Goal: Transaction & Acquisition: Download file/media

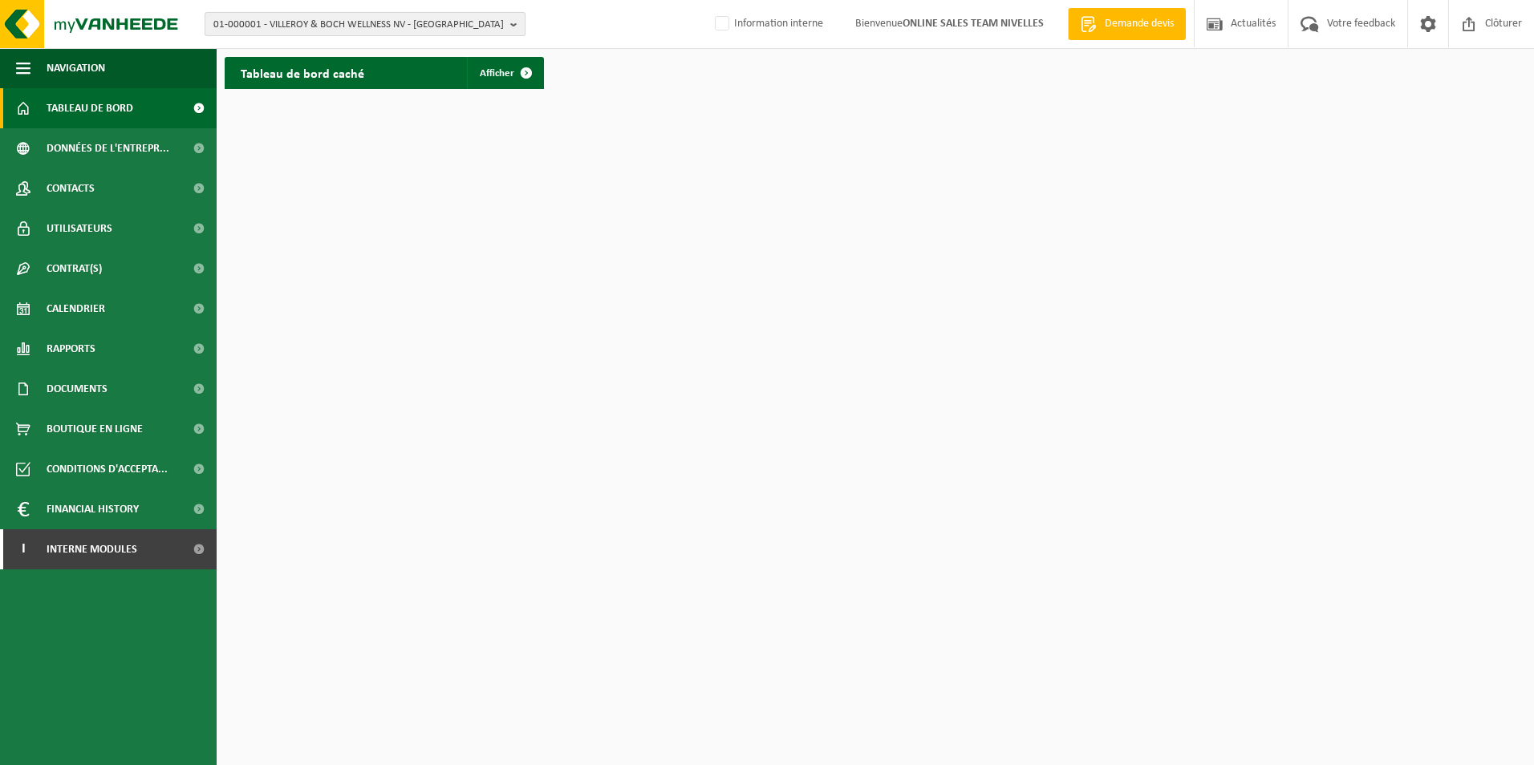
click at [473, 30] on span "01-000001 - VILLEROY & BOCH WELLNESS NV - ROESELARE" at bounding box center [358, 25] width 290 height 24
type input "10-949949"
click at [276, 77] on strong "10-949949 - BELLFORT SPRL - SINT-GILLIS" at bounding box center [300, 73] width 175 height 12
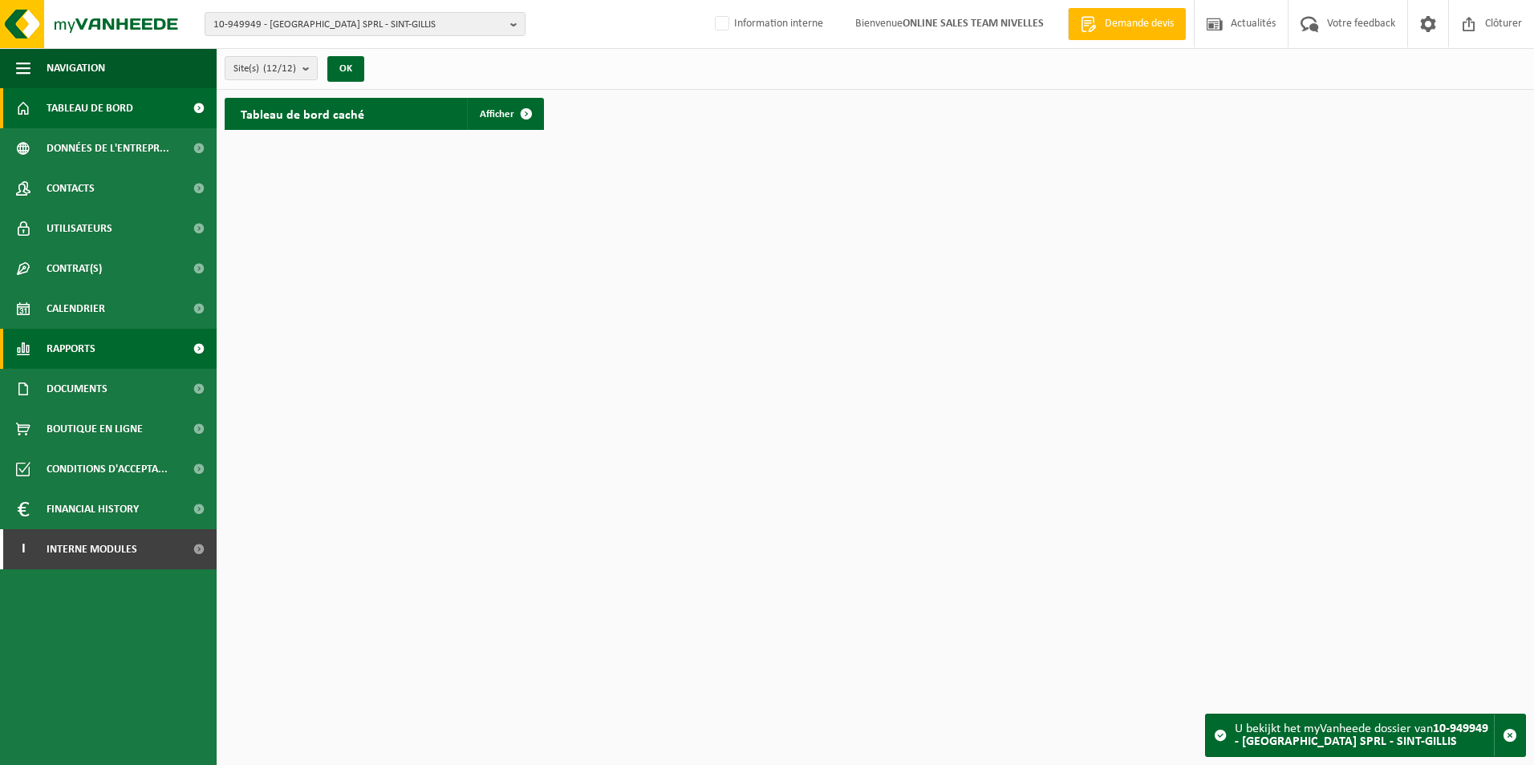
click at [80, 336] on span "Rapports" at bounding box center [71, 349] width 49 height 40
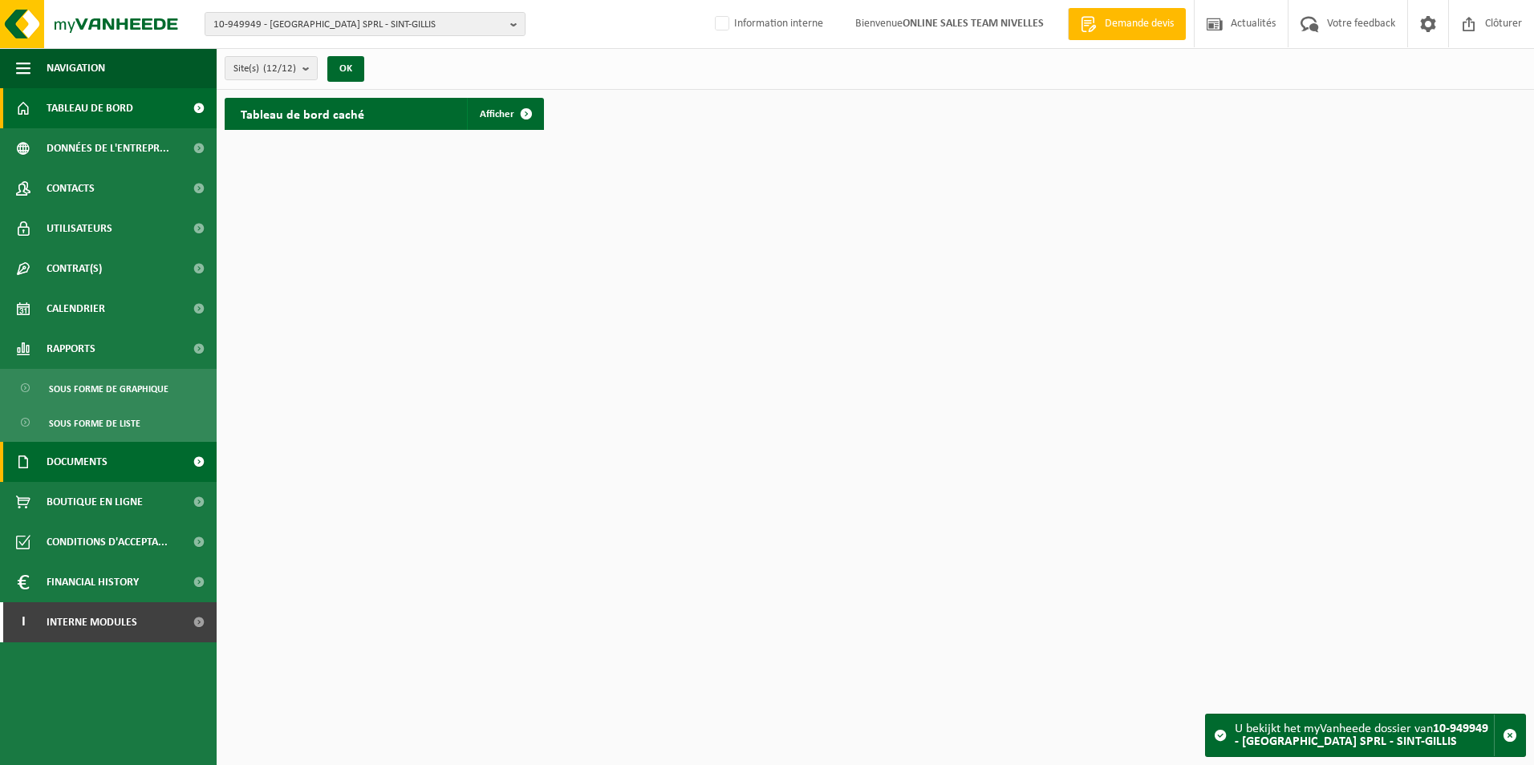
click at [74, 468] on span "Documents" at bounding box center [77, 462] width 61 height 40
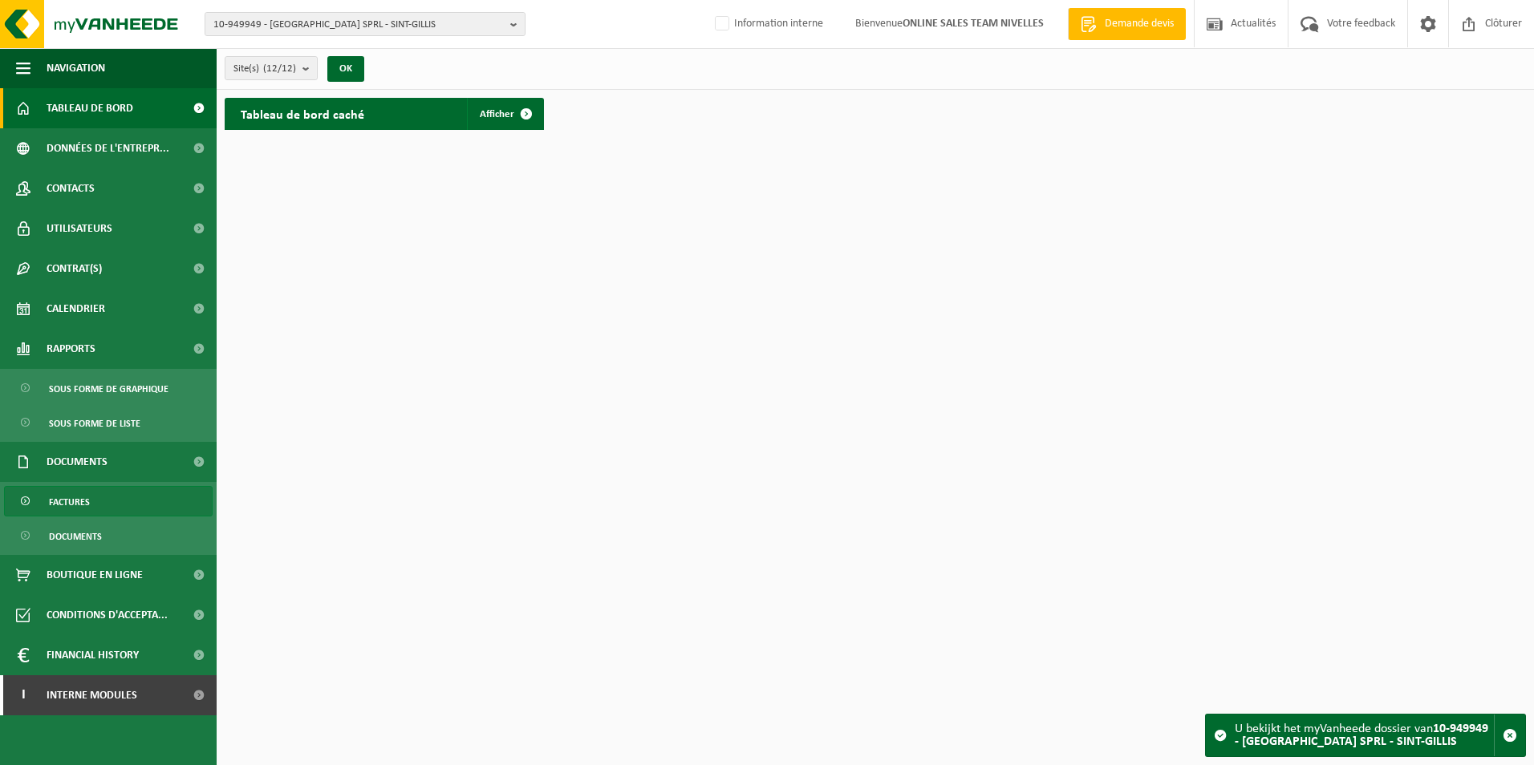
click at [99, 490] on link "Factures" at bounding box center [108, 501] width 209 height 30
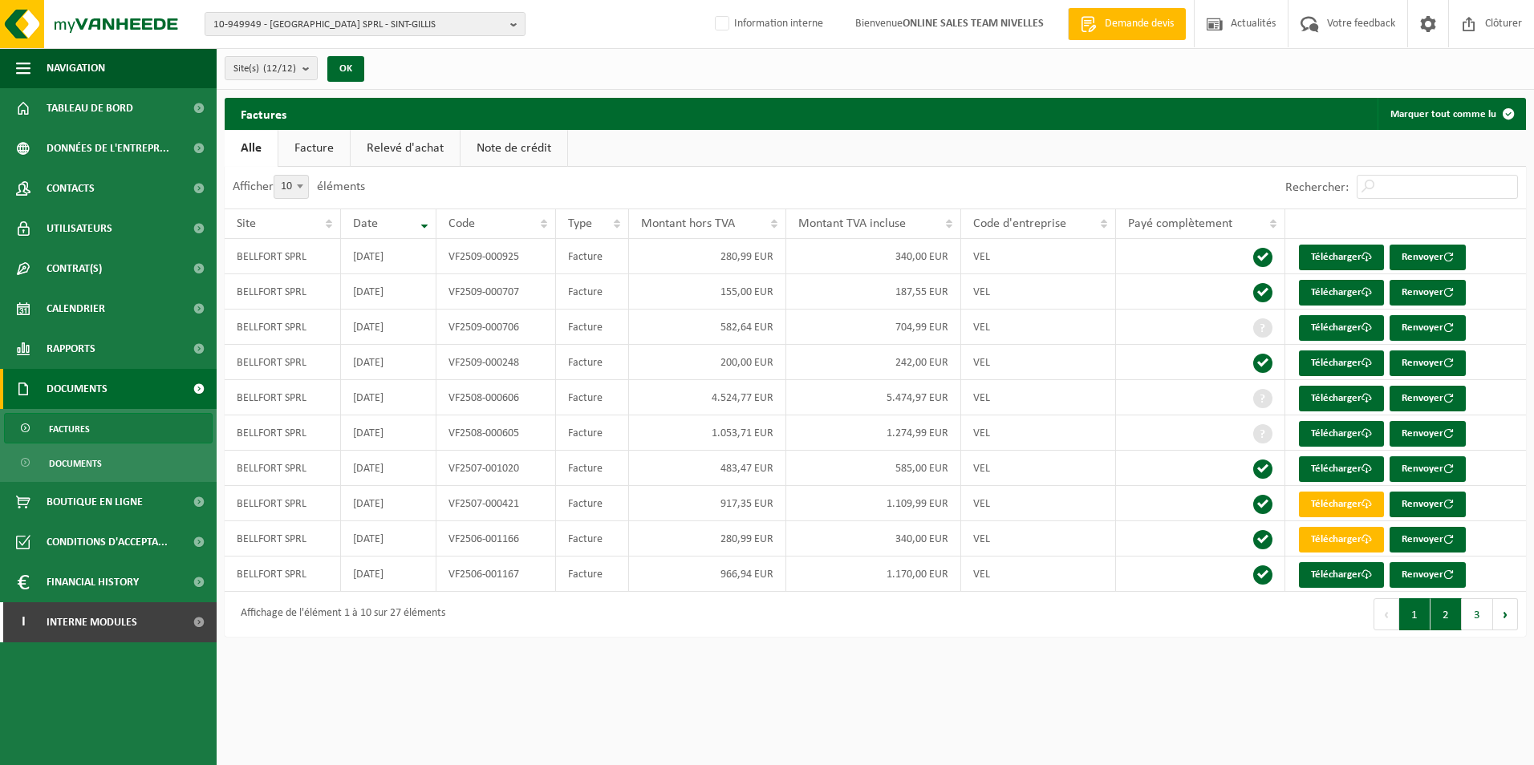
click at [1448, 614] on button "2" at bounding box center [1445, 614] width 31 height 32
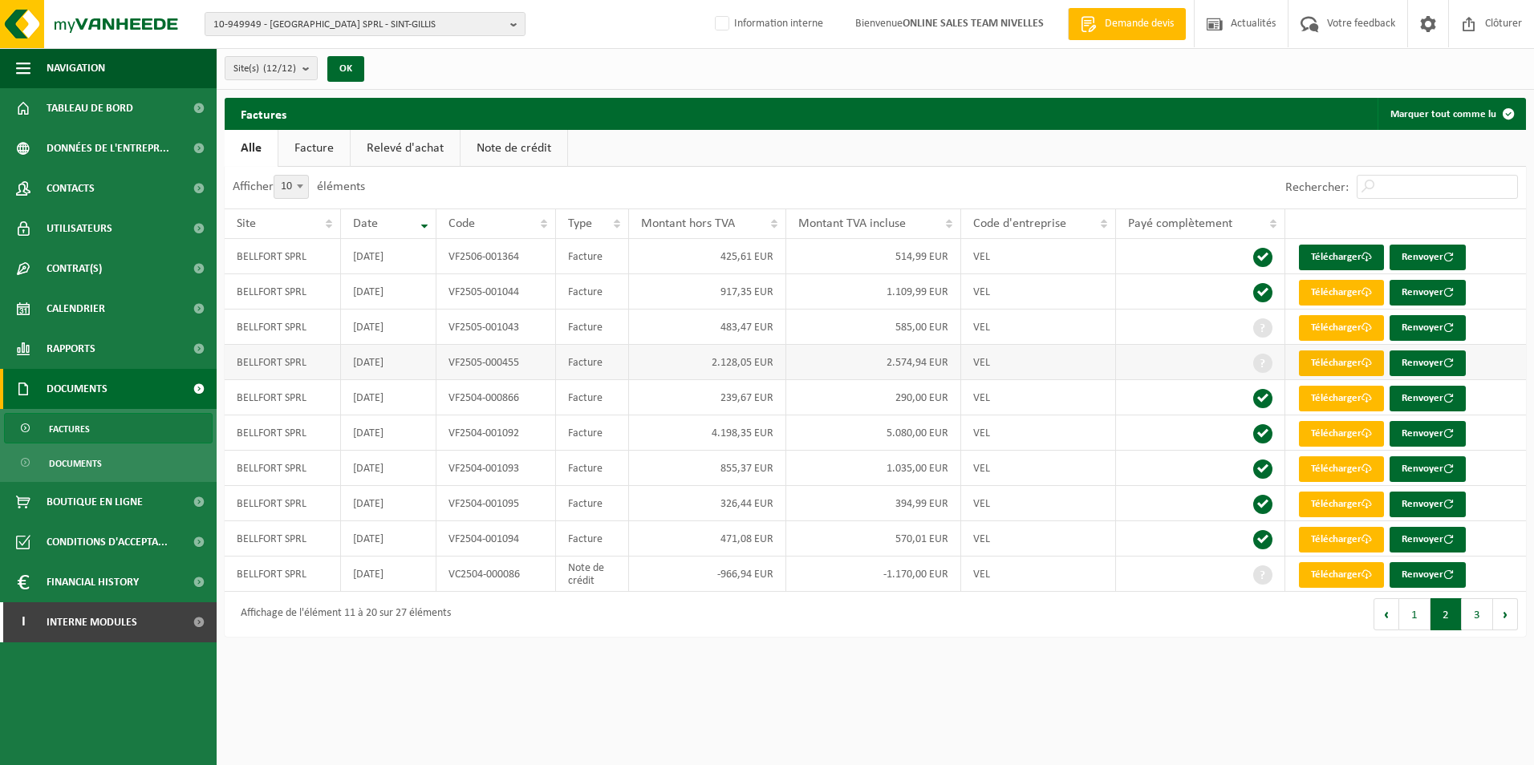
click at [1315, 367] on link "Télécharger" at bounding box center [1341, 364] width 85 height 26
click at [1404, 615] on button "1" at bounding box center [1414, 614] width 31 height 32
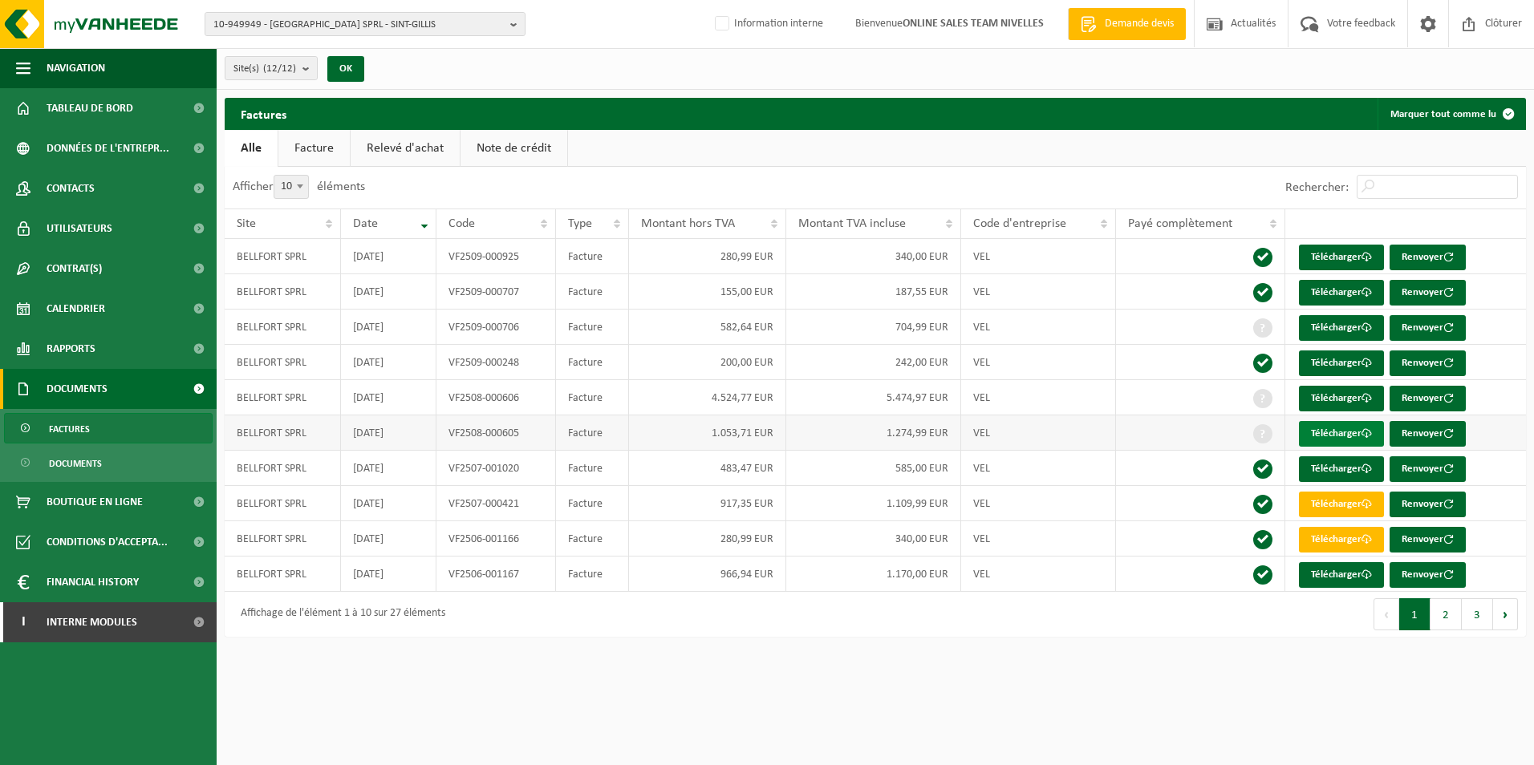
click at [1329, 426] on link "Télécharger" at bounding box center [1341, 434] width 85 height 26
click at [1347, 394] on link "Télécharger" at bounding box center [1341, 399] width 85 height 26
click at [1379, 324] on link "Télécharger" at bounding box center [1341, 328] width 85 height 26
click at [302, 5] on div "10-949949 - BELLFORT SPRL - SINT-GILLIS 10-949949 - BELLFORT SPRL - SINT-GILLIS…" at bounding box center [767, 24] width 1534 height 49
click at [290, 24] on span "10-949949 - [GEOGRAPHIC_DATA] SPRL - SINT-[PERSON_NAME]" at bounding box center [358, 25] width 290 height 24
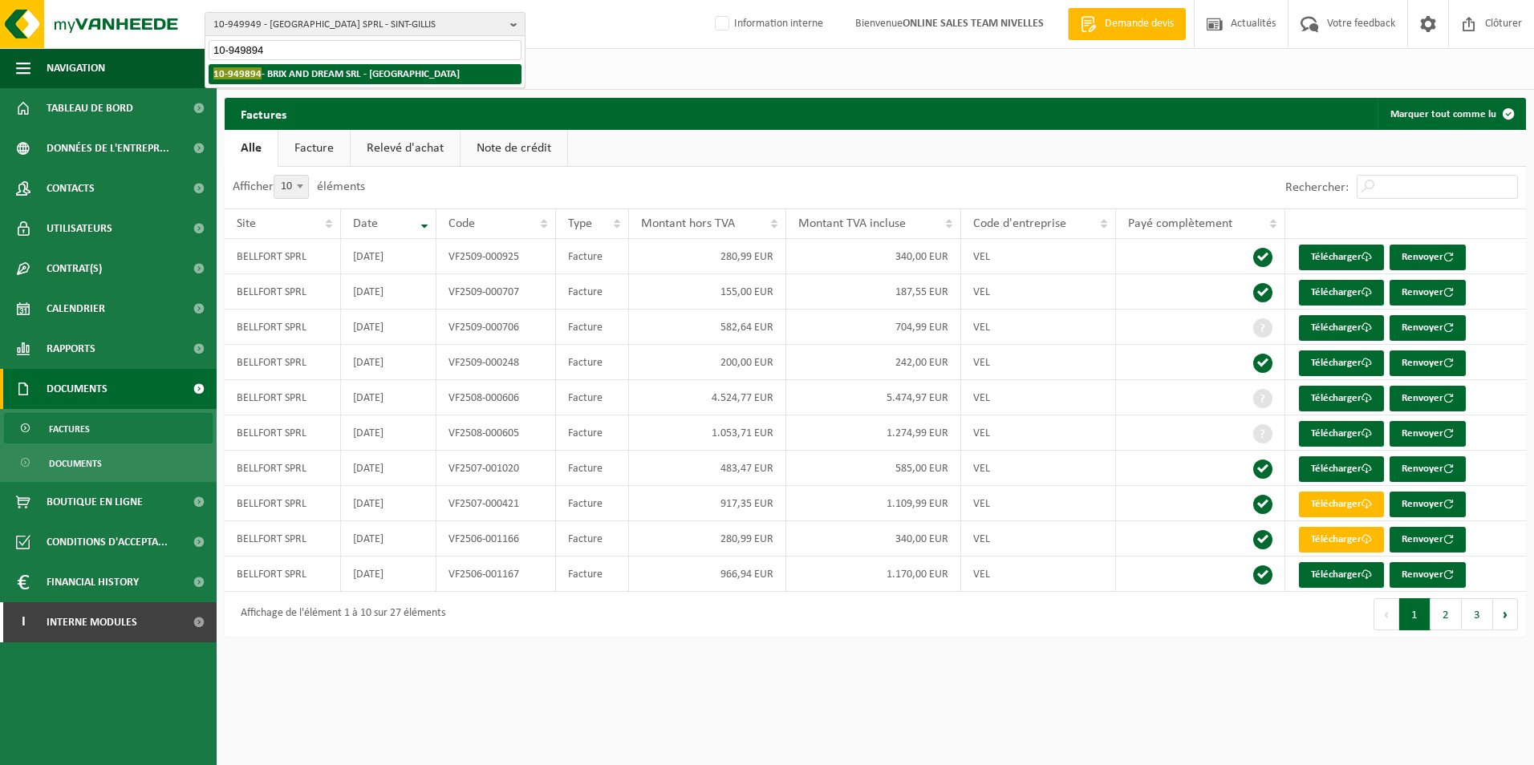
type input "10-949894"
click at [272, 78] on strong "10-949894 - BRIX AND DREAM SRL - RHODE-SAINT-GENESE" at bounding box center [336, 73] width 246 height 12
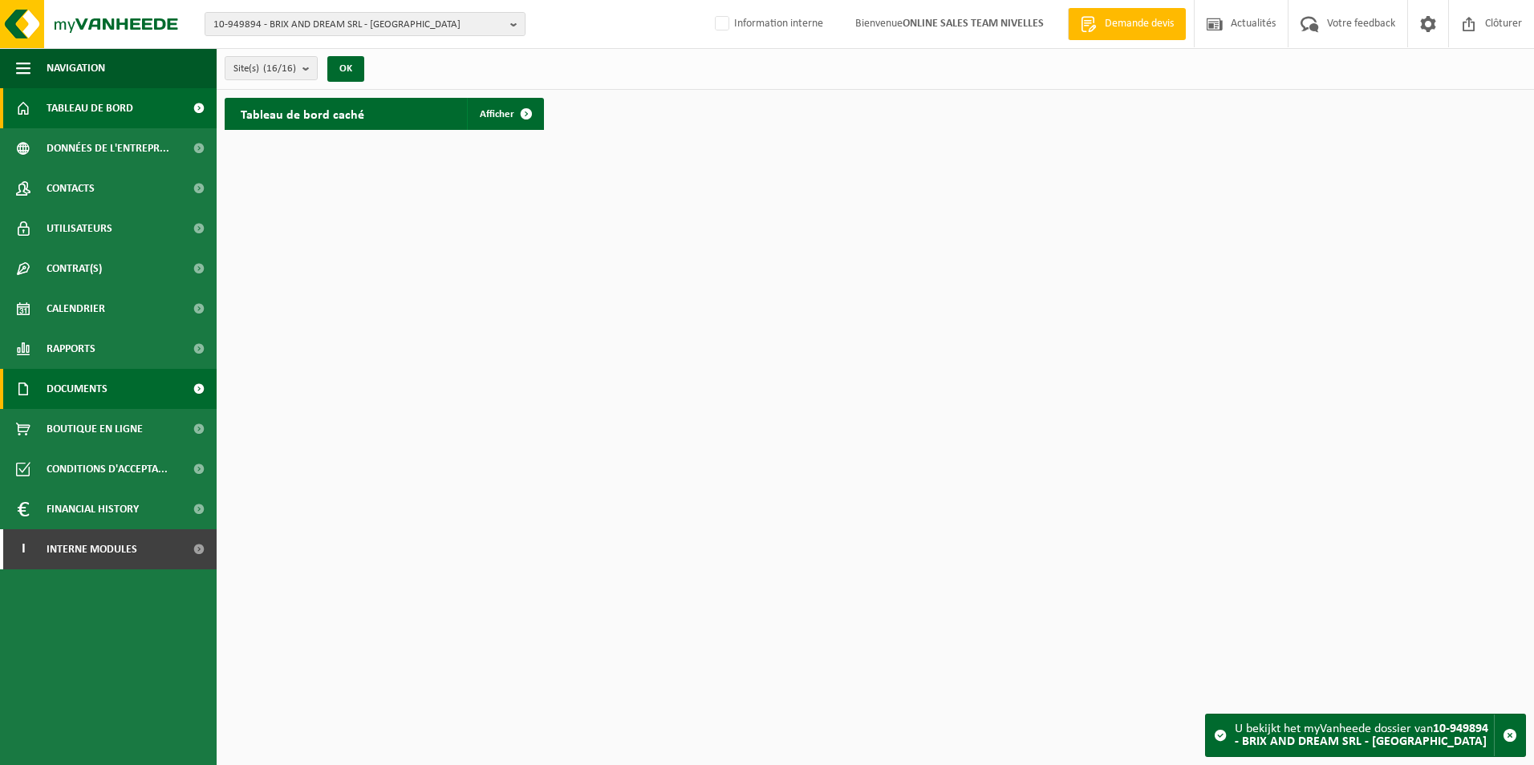
click at [94, 395] on span "Documents" at bounding box center [77, 389] width 61 height 40
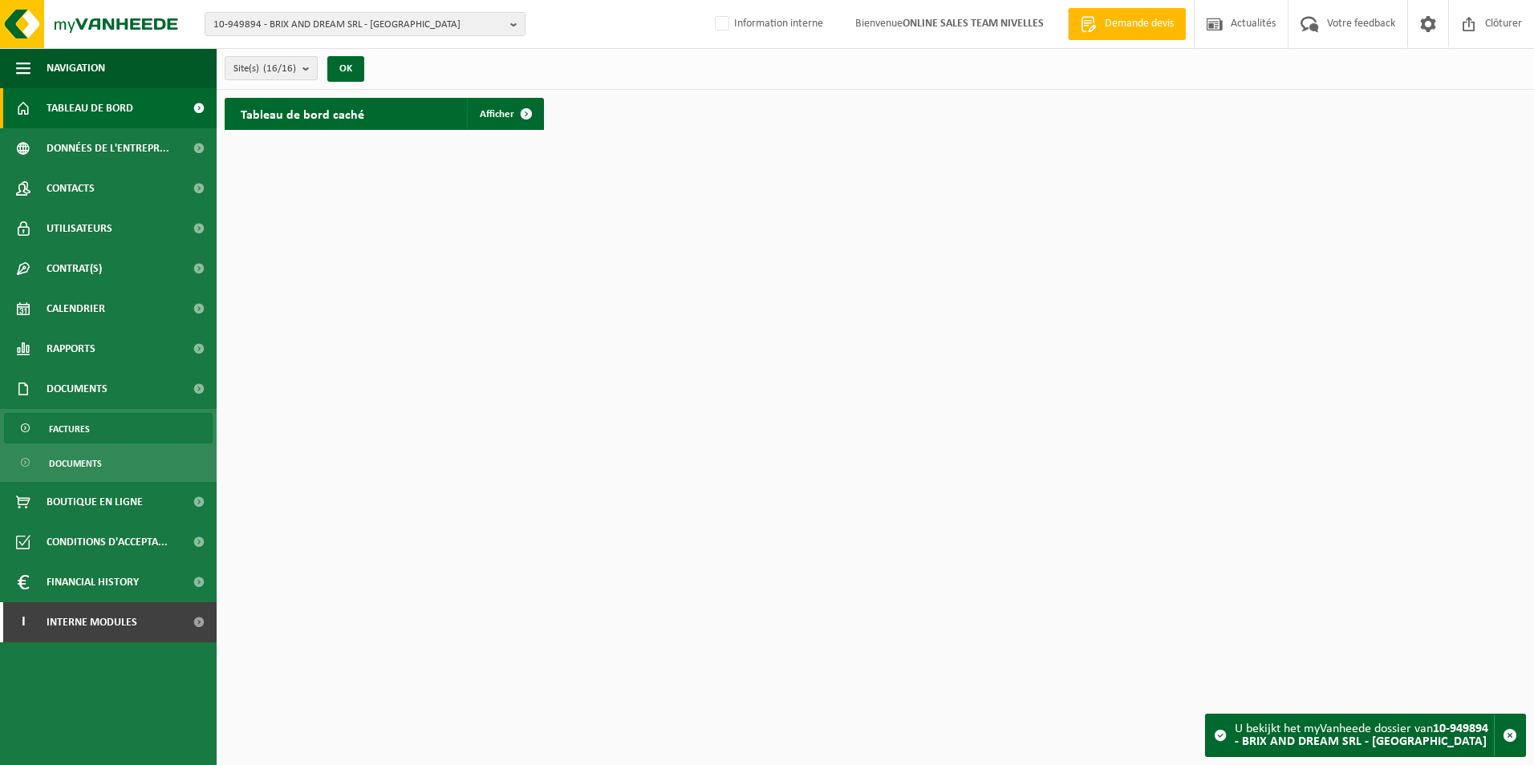
click at [91, 420] on link "Factures" at bounding box center [108, 428] width 209 height 30
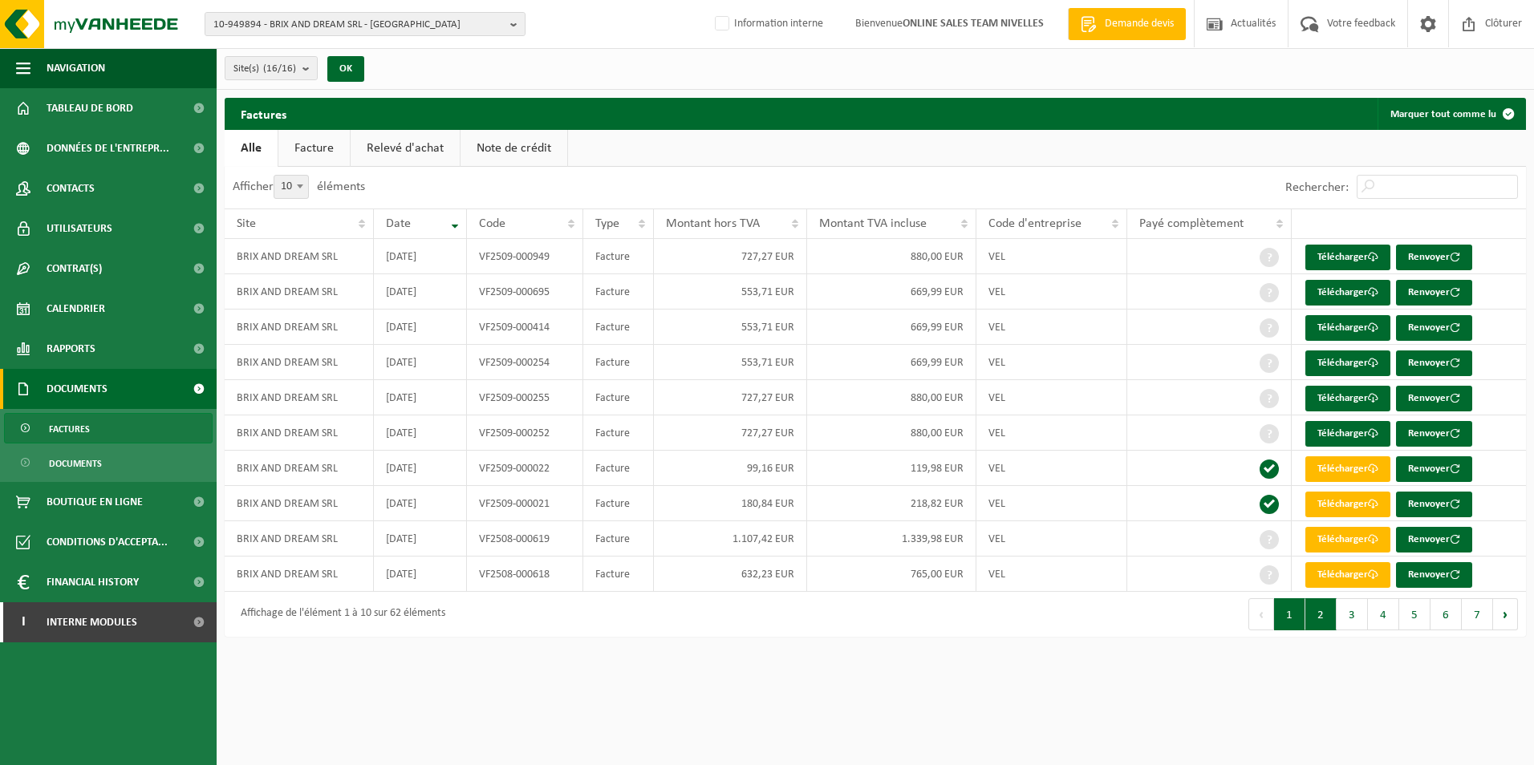
click at [1319, 609] on button "2" at bounding box center [1320, 614] width 31 height 32
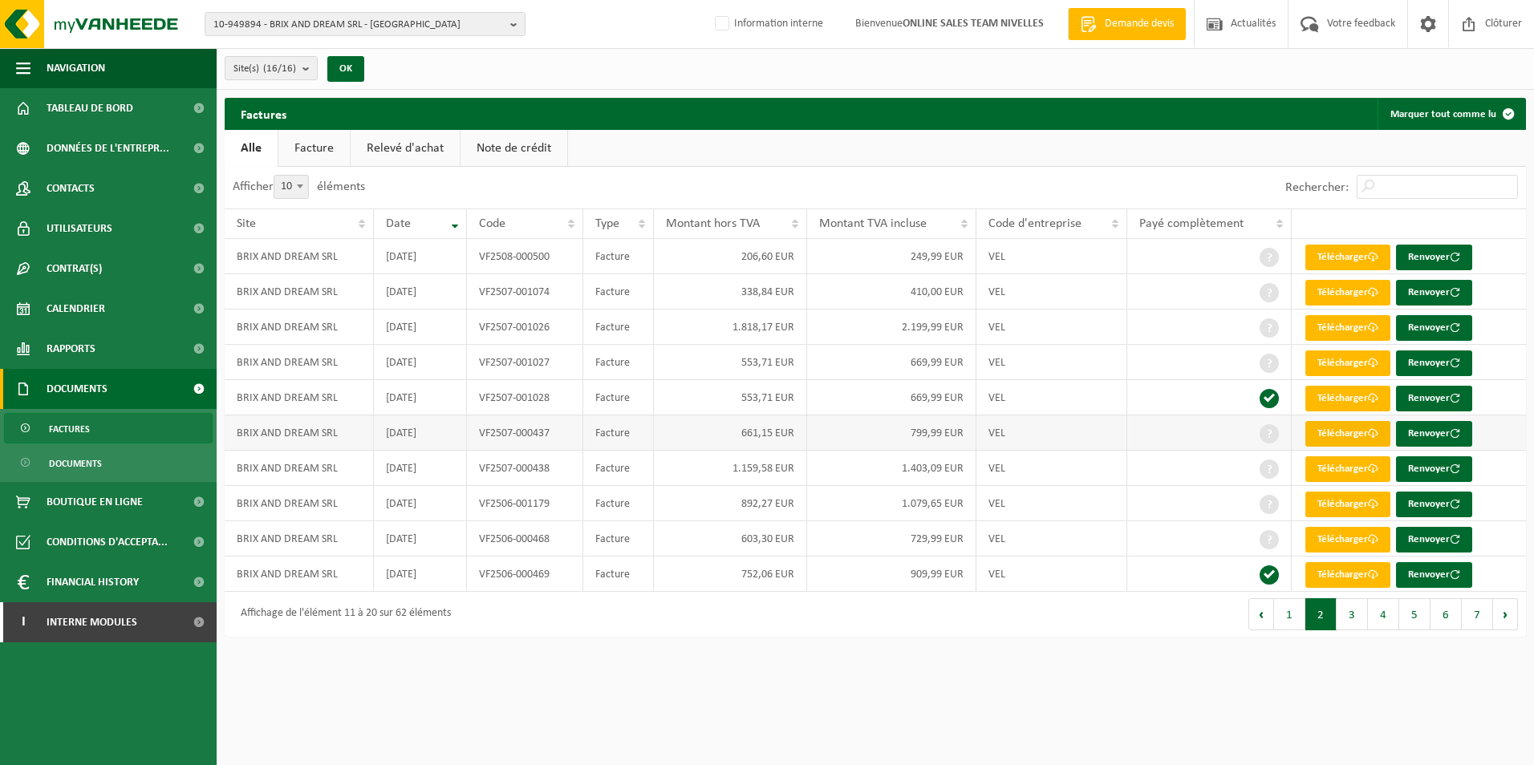
click at [1335, 435] on link "Télécharger" at bounding box center [1347, 434] width 85 height 26
click at [1362, 463] on link "Télécharger" at bounding box center [1347, 469] width 85 height 26
click at [1324, 286] on link "Télécharger" at bounding box center [1347, 293] width 85 height 26
click at [1322, 323] on link "Télécharger" at bounding box center [1347, 328] width 85 height 26
click at [1336, 252] on link "Télécharger" at bounding box center [1347, 258] width 85 height 26
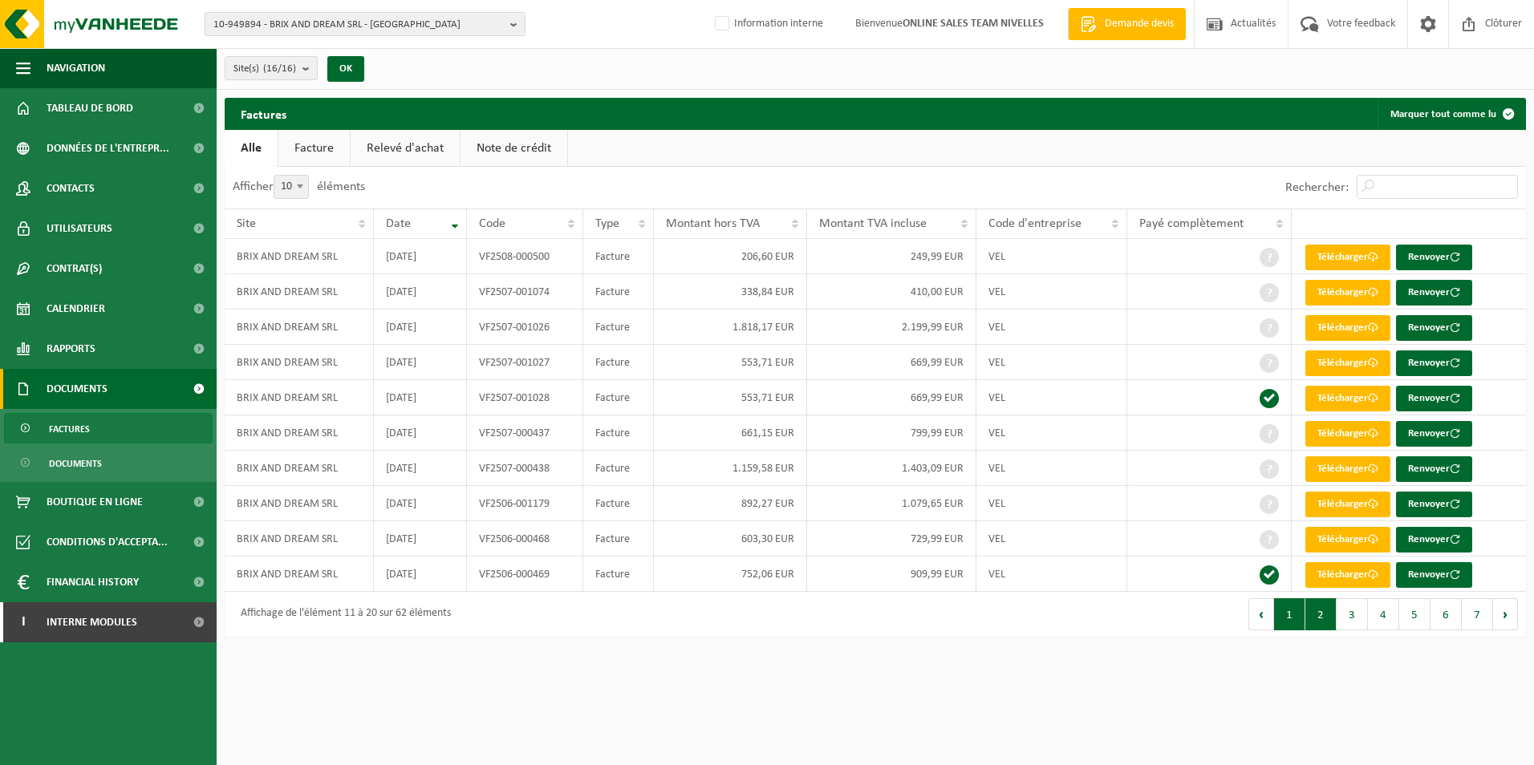
click at [1294, 618] on button "1" at bounding box center [1289, 614] width 31 height 32
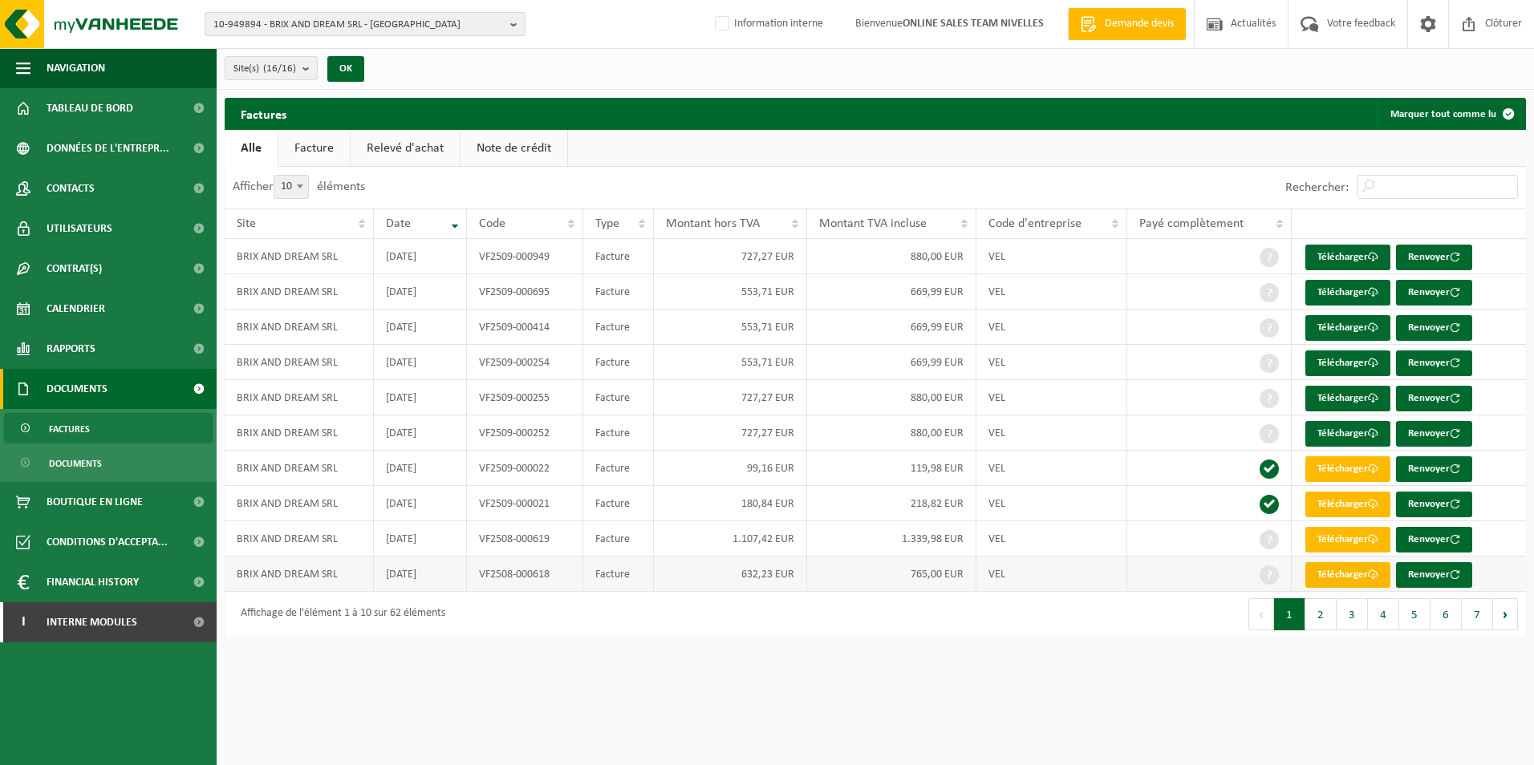
click at [1320, 586] on link "Télécharger" at bounding box center [1347, 575] width 85 height 26
click at [1336, 330] on link "Télécharger" at bounding box center [1347, 328] width 85 height 26
click at [1322, 608] on button "2" at bounding box center [1320, 614] width 31 height 32
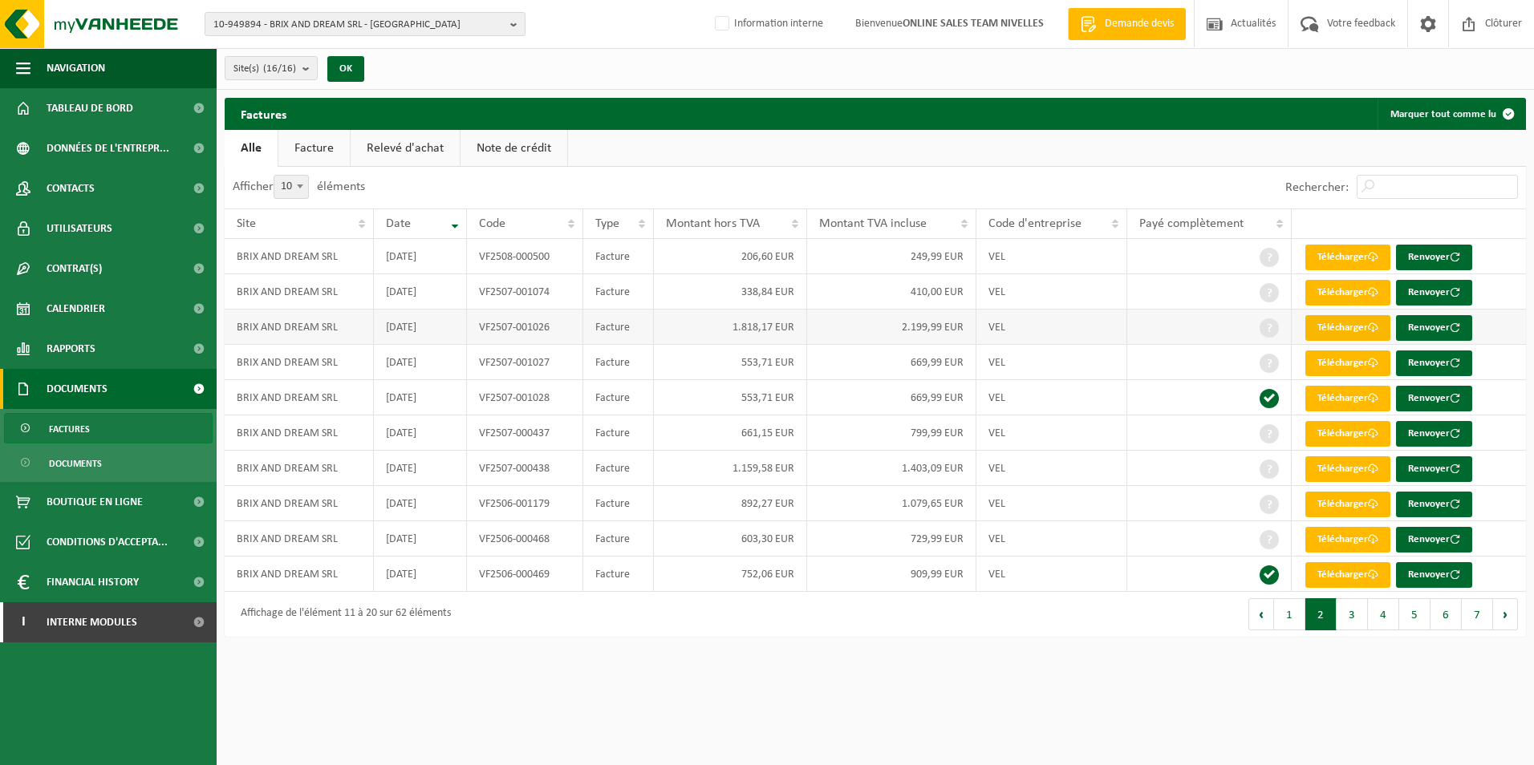
click at [1338, 320] on link "Télécharger" at bounding box center [1347, 328] width 85 height 26
click at [329, 10] on div "10-949894 - BRIX AND DREAM SRL - RHODE-SAINT-GENESE 10-949894 - BRIX AND DREAM …" at bounding box center [767, 24] width 1534 height 49
click at [319, 26] on span "10-949894 - BRIX AND DREAM SRL - RHODE-SAINT-GENESE" at bounding box center [358, 25] width 290 height 24
type input "10-949949"
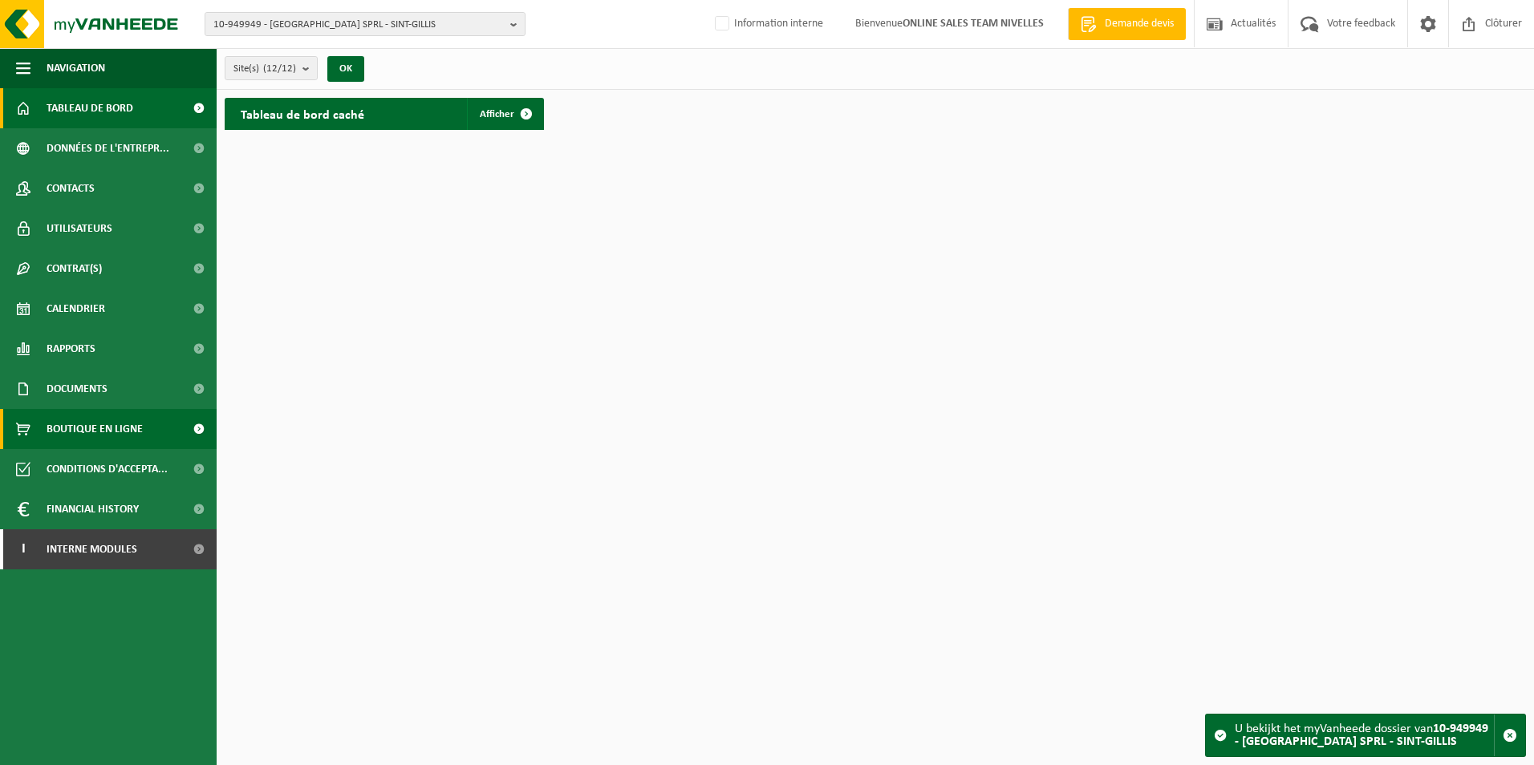
click at [83, 414] on span "Boutique en ligne" at bounding box center [95, 429] width 96 height 40
